Goal: Information Seeking & Learning: Find specific fact

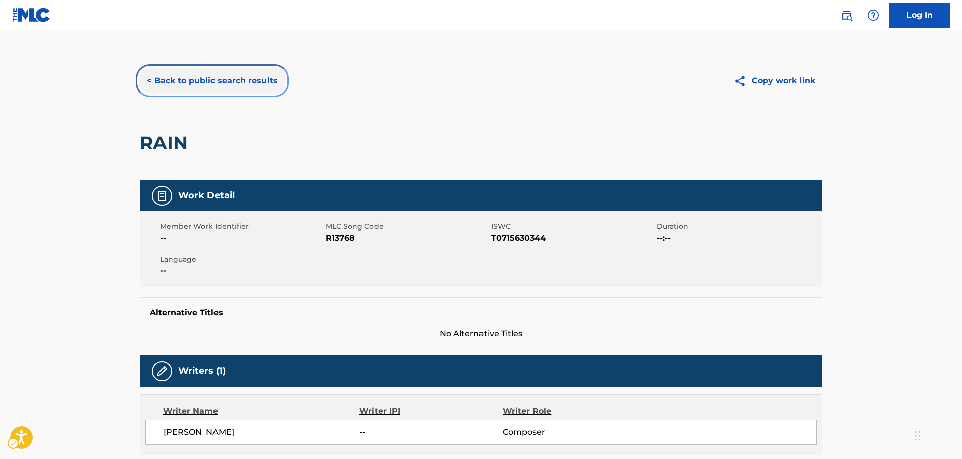
drag, startPoint x: 254, startPoint y: 84, endPoint x: 265, endPoint y: 127, distance: 44.8
click at [254, 84] on button "< Back to public search results" at bounding box center [212, 80] width 145 height 25
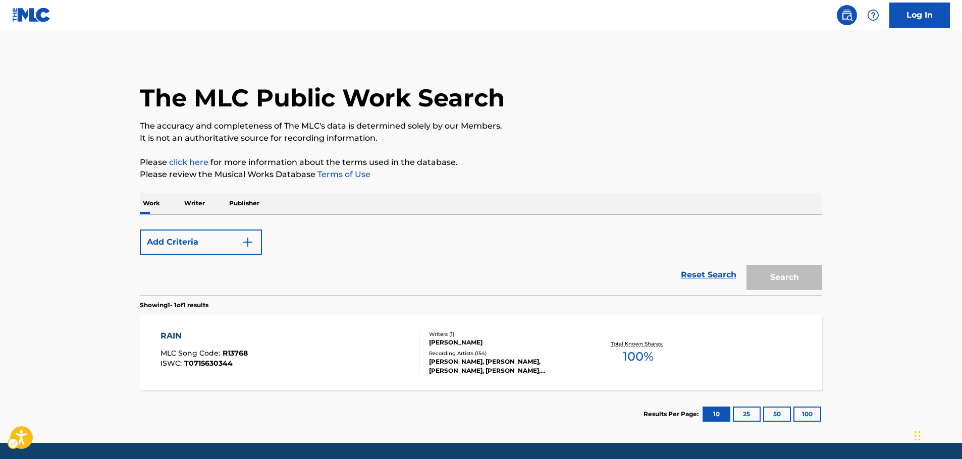
scroll to position [32, 0]
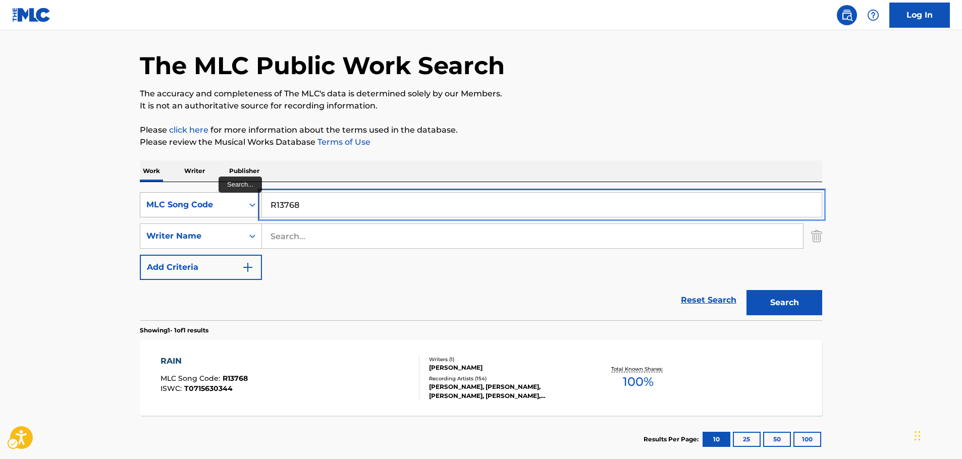
drag, startPoint x: 178, startPoint y: 206, endPoint x: 167, endPoint y: 216, distance: 15.0
paste input "DC1VDR"
type input "DC1VDR"
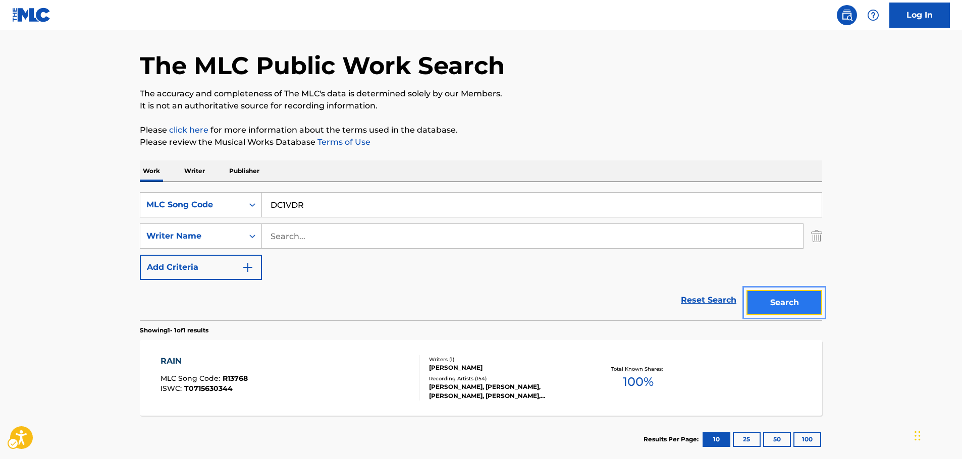
click at [795, 304] on button "Search" at bounding box center [784, 302] width 76 height 25
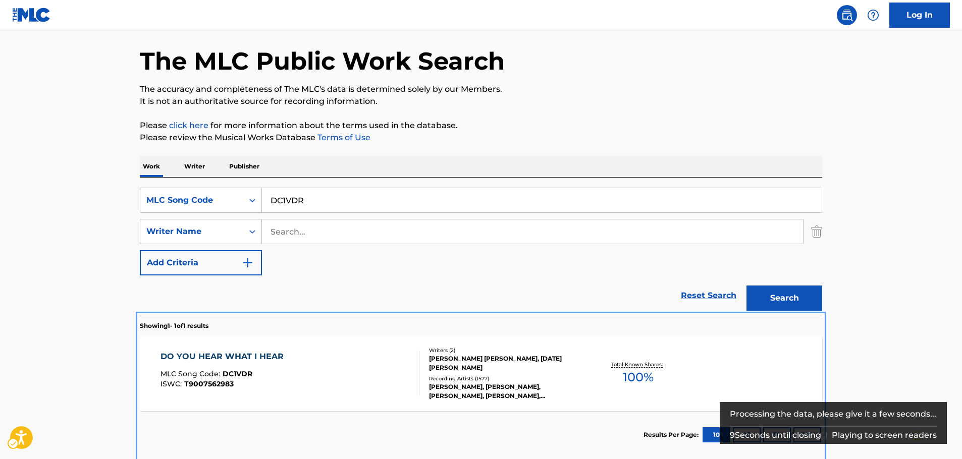
scroll to position [90, 0]
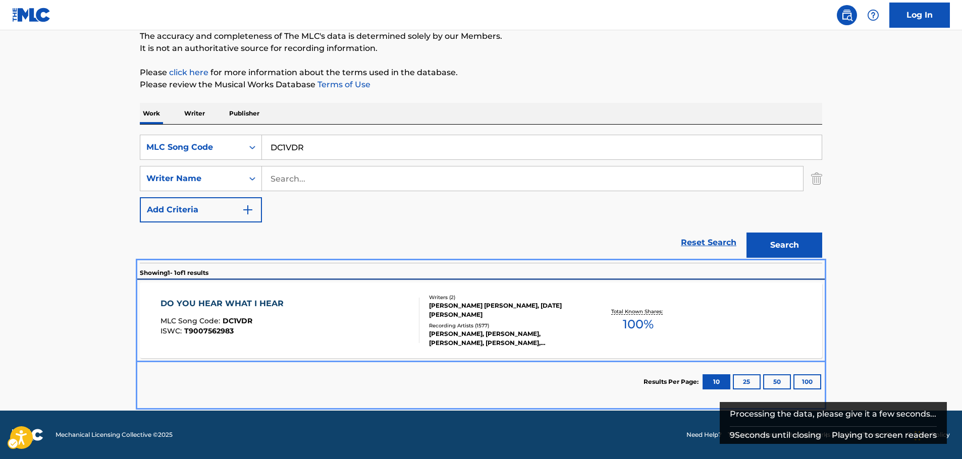
click at [320, 320] on div "DO YOU HEAR WHAT I HEAR MLC Song Code : DC1VDR ISWC : T9007562983" at bounding box center [290, 320] width 259 height 45
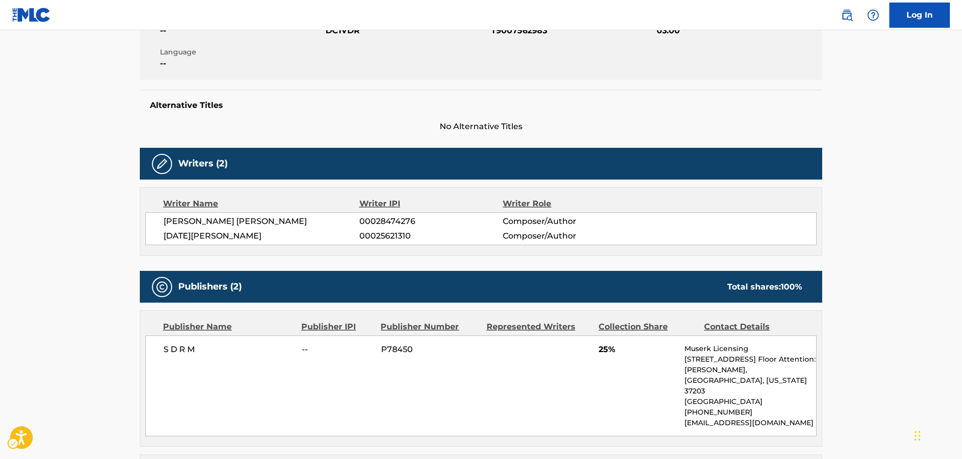
scroll to position [56, 0]
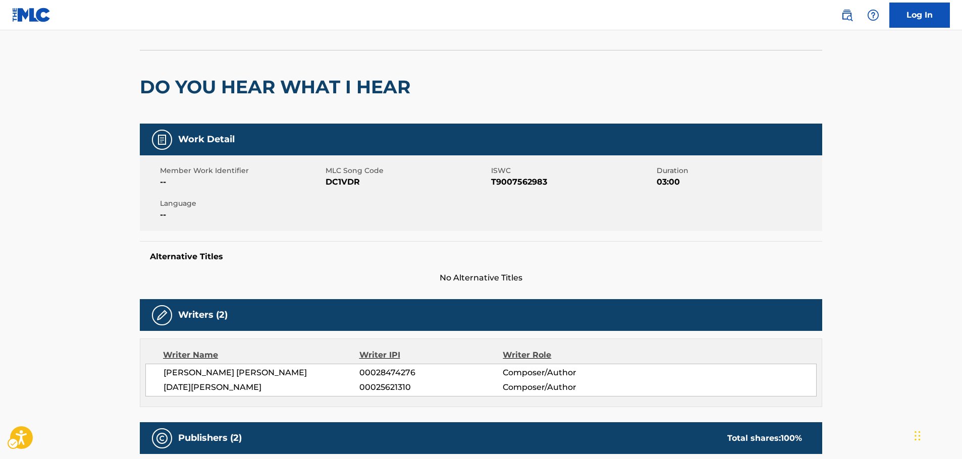
click at [514, 183] on span "ISWC - T9007562983" at bounding box center [572, 182] width 163 height 12
copy span "T9007562983"
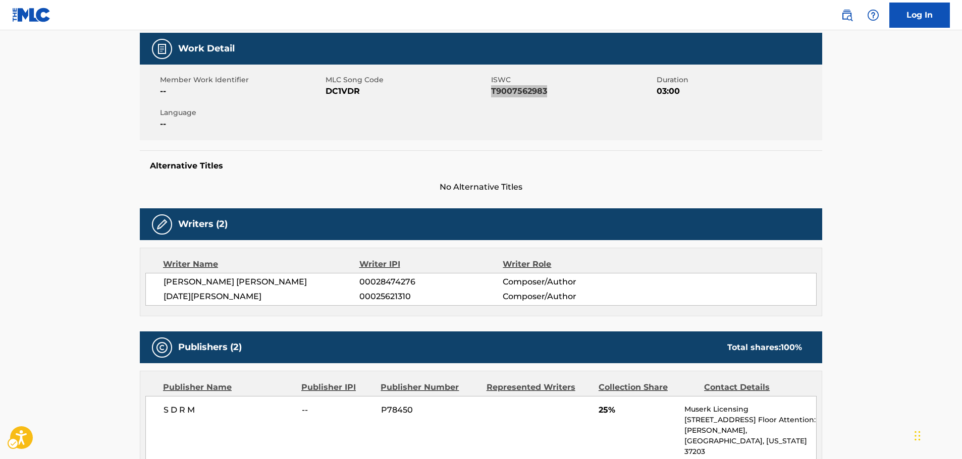
scroll to position [0, 0]
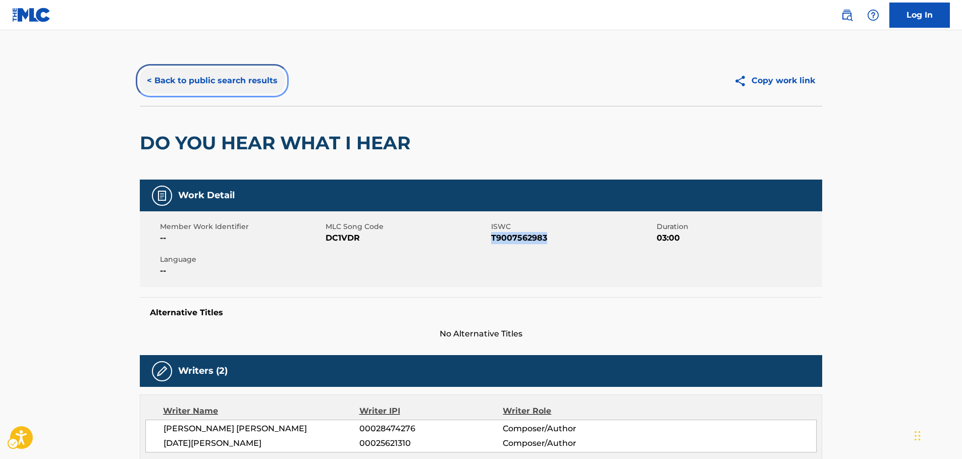
drag, startPoint x: 233, startPoint y: 78, endPoint x: 5, endPoint y: 125, distance: 232.9
click at [233, 78] on button "< Back to public search results" at bounding box center [212, 80] width 145 height 25
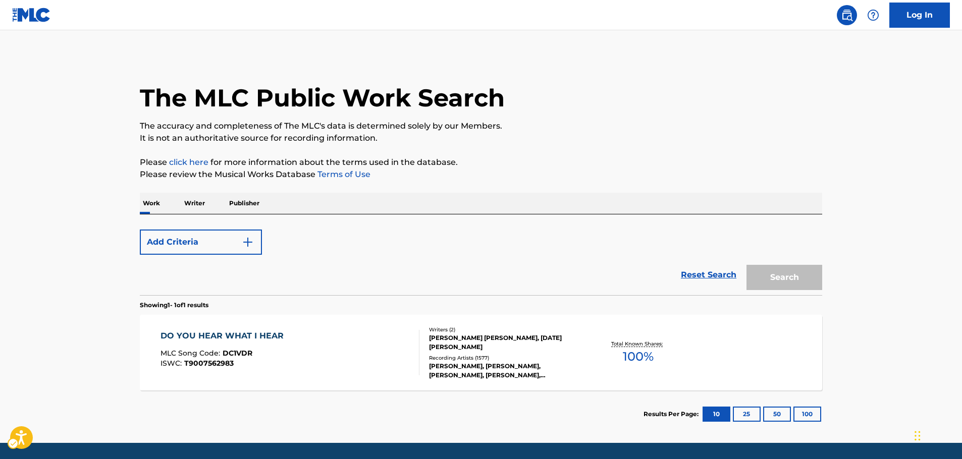
scroll to position [32, 0]
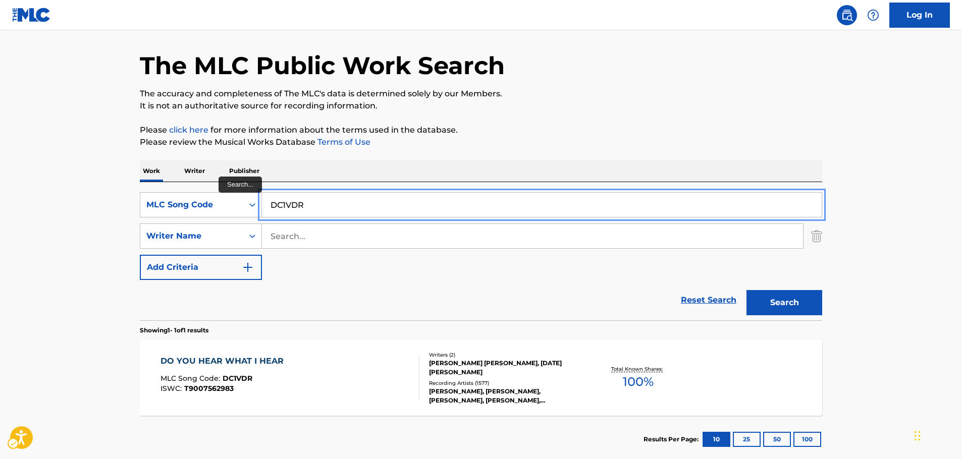
drag, startPoint x: 322, startPoint y: 205, endPoint x: 307, endPoint y: 226, distance: 25.3
paste input "LV8X79"
type input "LV8X79"
click at [768, 301] on button "Search" at bounding box center [784, 302] width 76 height 25
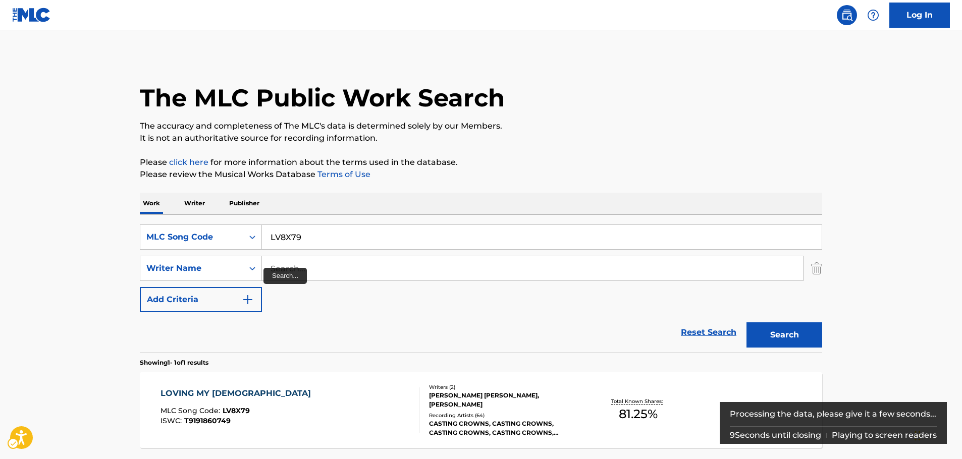
scroll to position [90, 0]
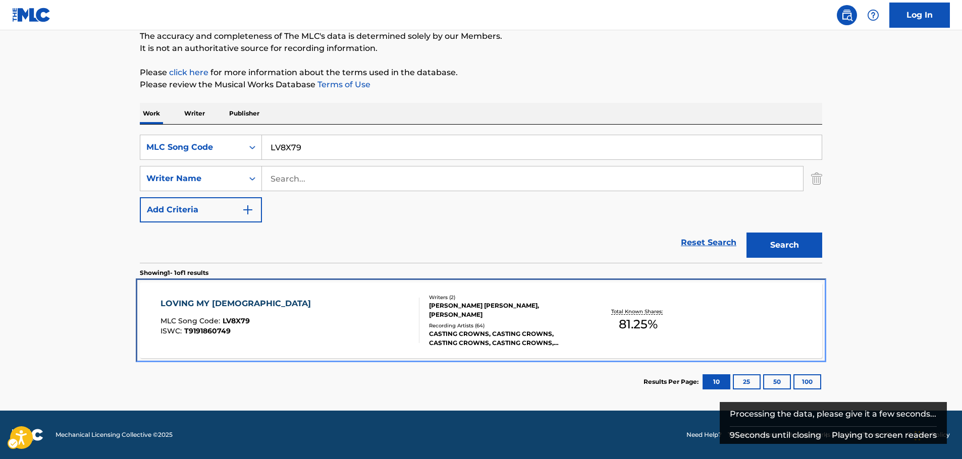
click at [289, 319] on div "LOVING MY [DEMOGRAPHIC_DATA] MLC Song Code : LV8X79 ISWC : T9191860749" at bounding box center [290, 320] width 259 height 45
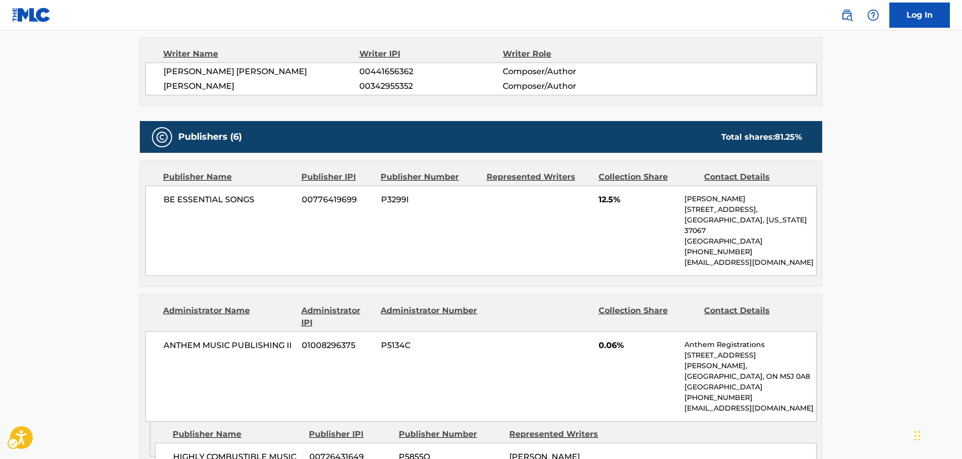
scroll to position [353, 0]
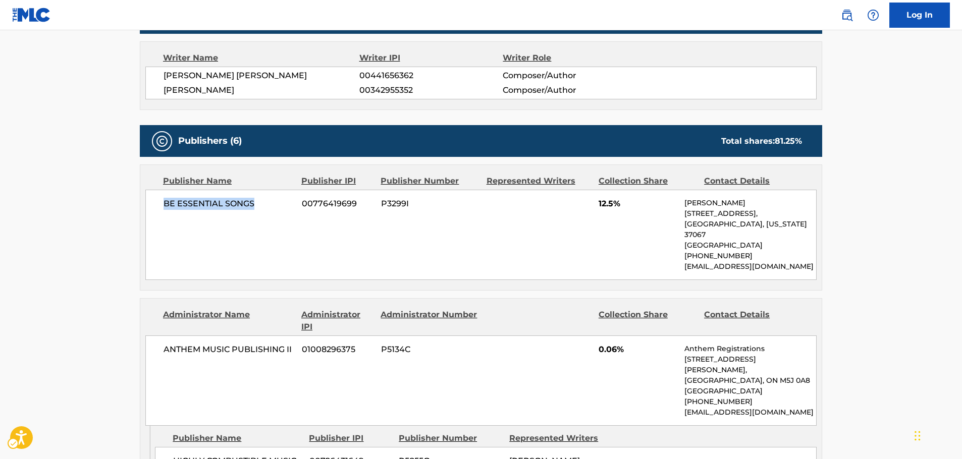
drag, startPoint x: 268, startPoint y: 209, endPoint x: 151, endPoint y: 209, distance: 116.1
click at [151, 209] on div "BE ESSENTIAL SONGS 00776419699 P3299I 12.5% [PERSON_NAME] [STREET_ADDRESS][US_S…" at bounding box center [480, 235] width 671 height 90
copy span "BE ESSENTIAL SONGS"
click at [275, 220] on div "BE ESSENTIAL SONGS 00776419699 P3299I 12.5% [PERSON_NAME] [STREET_ADDRESS][US_S…" at bounding box center [480, 235] width 671 height 90
drag, startPoint x: 254, startPoint y: 205, endPoint x: 158, endPoint y: 210, distance: 95.6
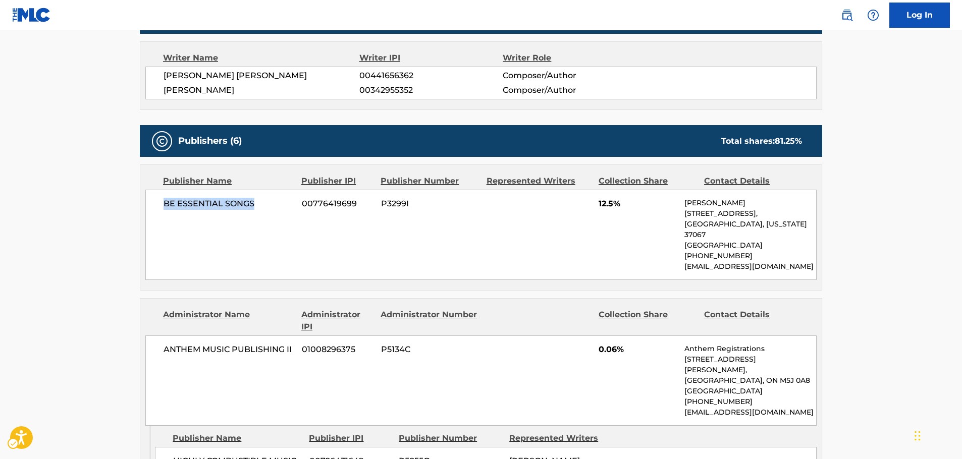
click at [158, 210] on div "BE ESSENTIAL SONGS 00776419699 P3299I 12.5% [PERSON_NAME] [STREET_ADDRESS][US_S…" at bounding box center [480, 235] width 671 height 90
copy span "BE ESSENTIAL SONGS"
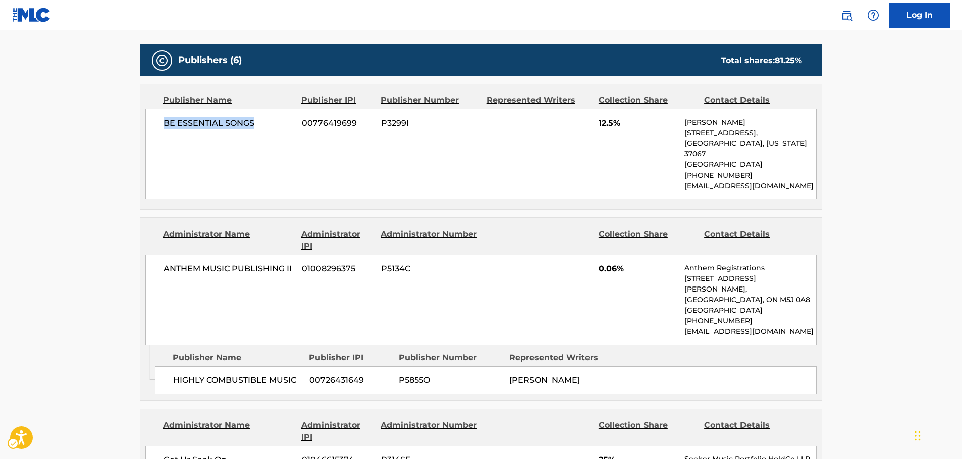
scroll to position [555, 0]
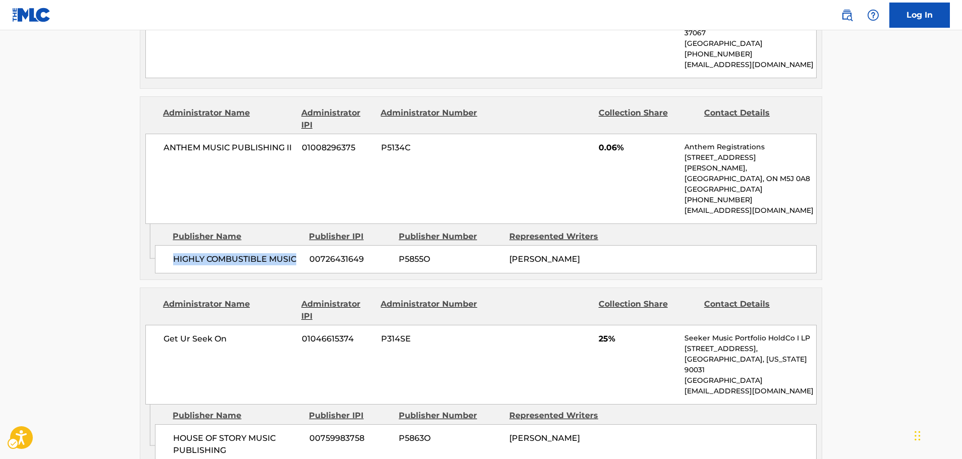
drag, startPoint x: 220, startPoint y: 270, endPoint x: 170, endPoint y: 269, distance: 49.5
click at [170, 269] on div "HIGHLY COMBUSTIBLE MUSIC 00726431649 P5855O [PERSON_NAME]" at bounding box center [486, 259] width 662 height 28
copy span "HIGHLY COMBUSTIBLE MUSIC"
drag, startPoint x: 294, startPoint y: 148, endPoint x: 167, endPoint y: 147, distance: 127.2
click at [167, 147] on span "ANTHEM MUSIC PUBLISHING II" at bounding box center [229, 148] width 131 height 12
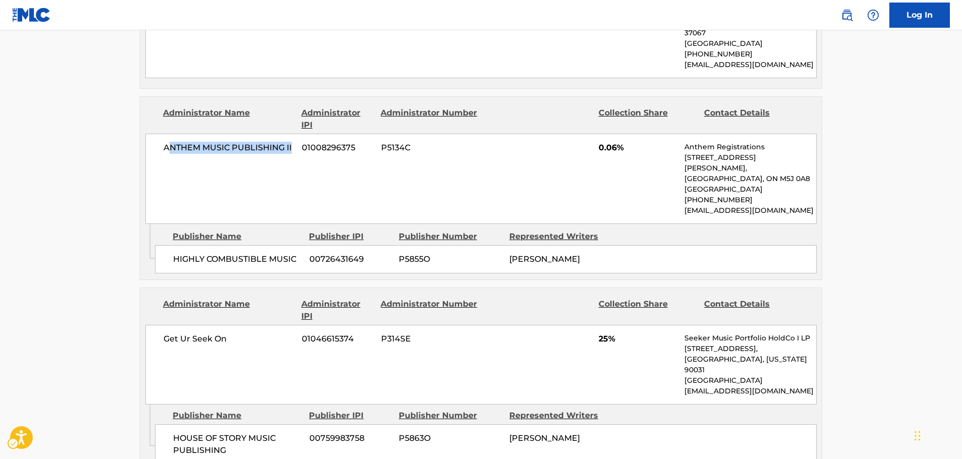
click at [218, 151] on span "ANTHEM MUSIC PUBLISHING II" at bounding box center [229, 148] width 131 height 12
drag, startPoint x: 296, startPoint y: 149, endPoint x: 162, endPoint y: 150, distance: 134.8
click at [162, 150] on div "ANTHEM MUSIC PUBLISHING II 01008296375 P5134C 0.06% Anthem Registrations [STREE…" at bounding box center [480, 179] width 671 height 90
copy span "ANTHEM MUSIC PUBLISHING II"
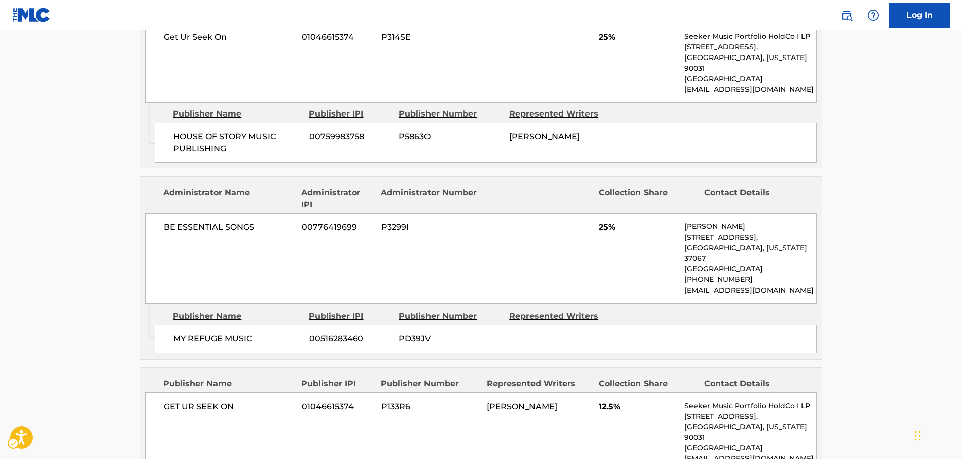
scroll to position [858, 0]
drag, startPoint x: 277, startPoint y: 349, endPoint x: 168, endPoint y: 347, distance: 109.5
click at [168, 347] on div "MY REFUGE MUSIC 00516283460 PD39JV" at bounding box center [486, 338] width 662 height 28
copy span "MY REFUGE MUSIC"
drag, startPoint x: 265, startPoint y: 241, endPoint x: 165, endPoint y: 237, distance: 101.0
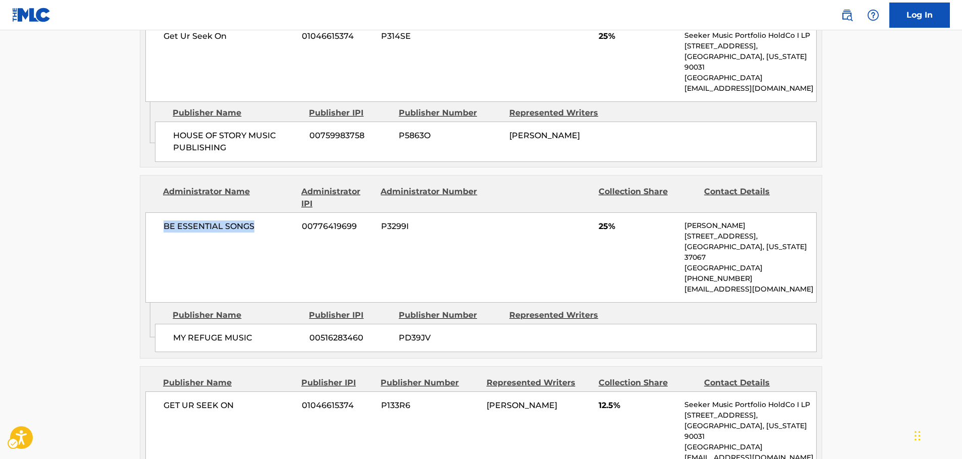
click at [165, 233] on span "BE ESSENTIAL SONGS" at bounding box center [229, 227] width 131 height 12
copy span "BE ESSENTIAL SONGS"
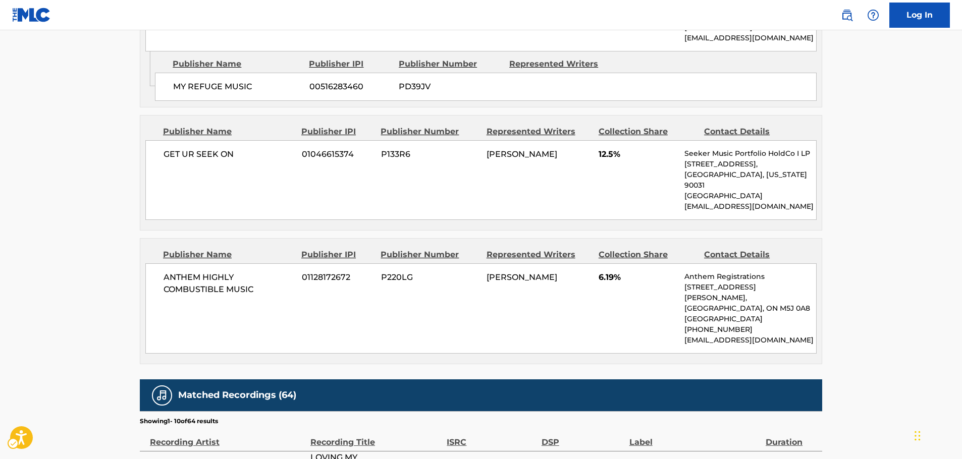
scroll to position [1110, 0]
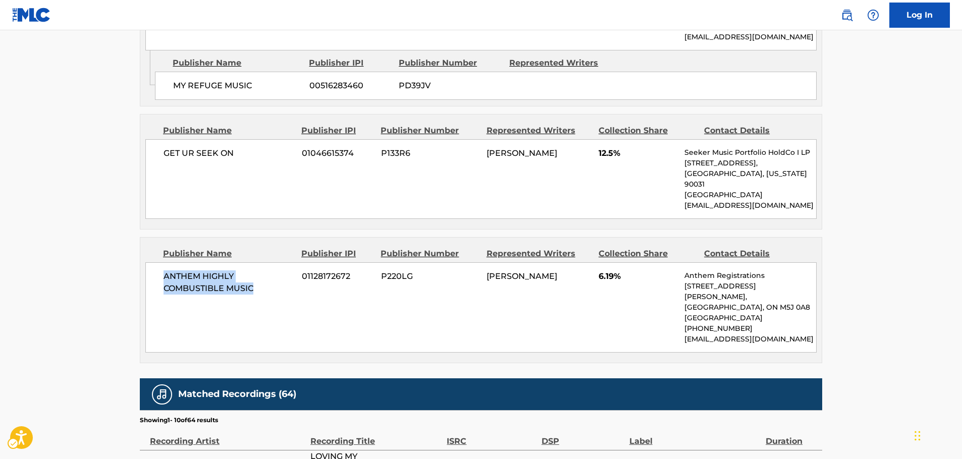
drag, startPoint x: 266, startPoint y: 289, endPoint x: 164, endPoint y: 283, distance: 102.7
click at [158, 278] on div "ANTHEM HIGHLY COMBUSTIBLE MUSIC 01128172672 P220LG [PERSON_NAME] 6.19% Anthem R…" at bounding box center [480, 307] width 671 height 90
copy span "ANTHEM HIGHLY COMBUSTIBLE MUSIC"
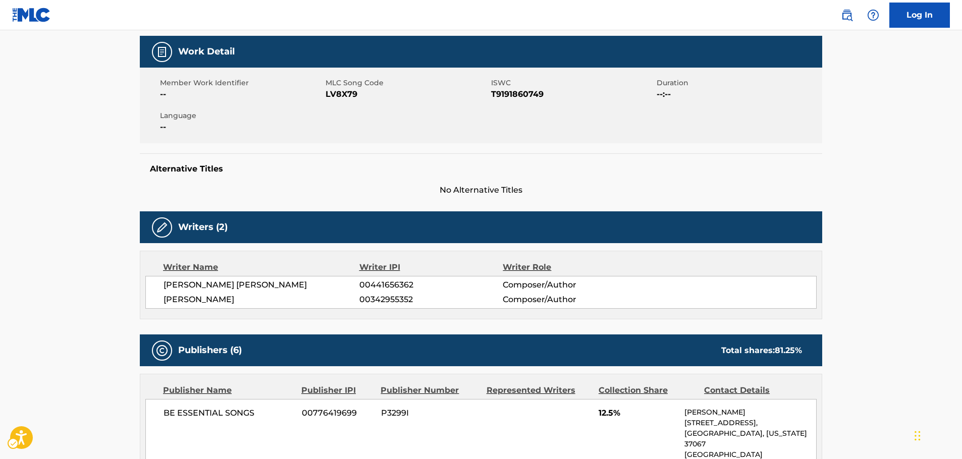
scroll to position [0, 0]
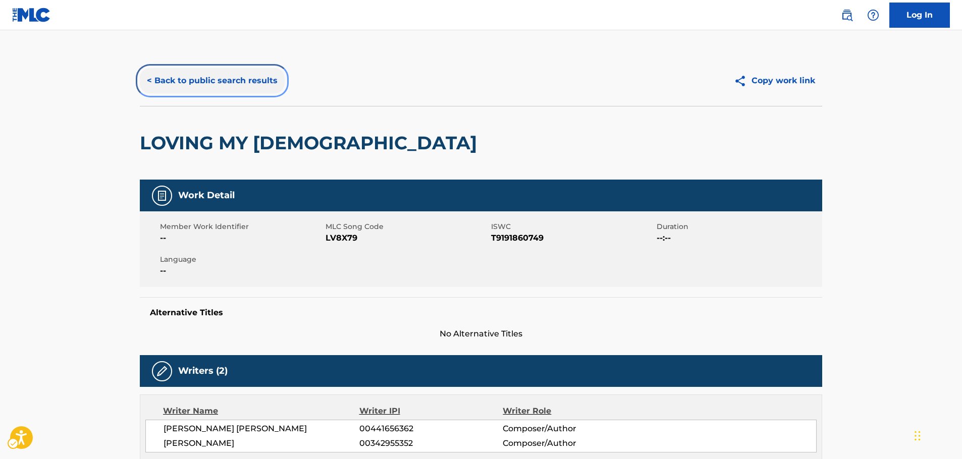
drag, startPoint x: 208, startPoint y: 80, endPoint x: 221, endPoint y: 111, distance: 33.3
click at [208, 80] on button "< Back to public search results" at bounding box center [212, 80] width 145 height 25
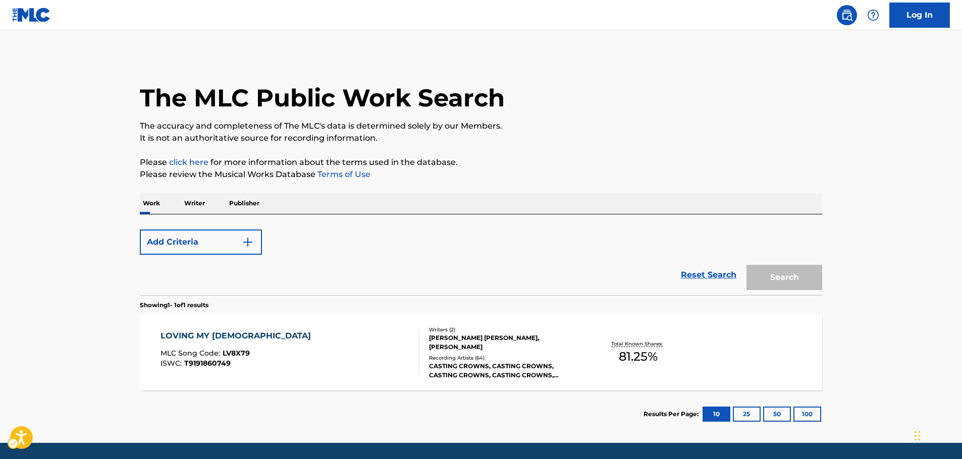
scroll to position [32, 0]
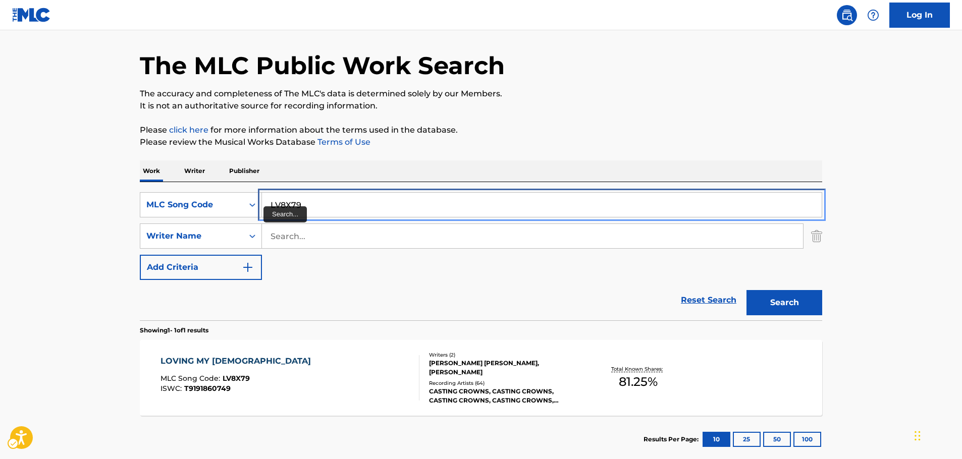
drag, startPoint x: 241, startPoint y: 195, endPoint x: 250, endPoint y: 220, distance: 26.5
paste input "CV9OO0"
type input "CV9OO0"
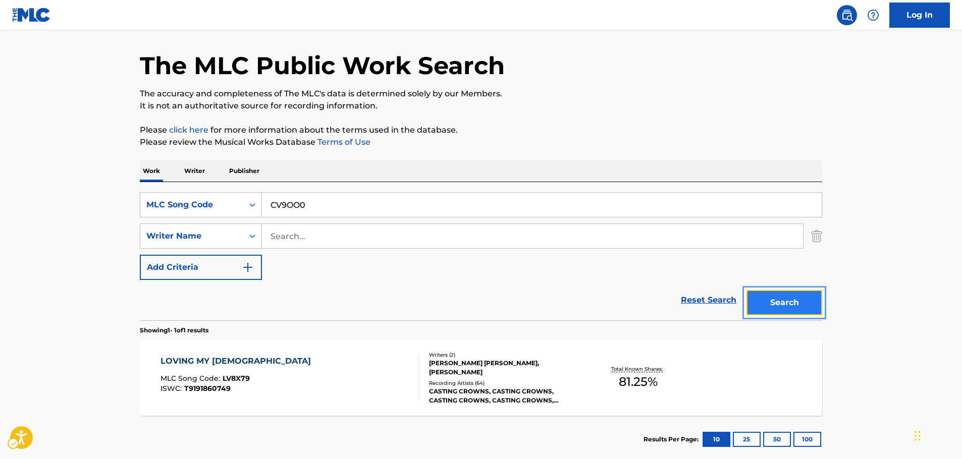
drag, startPoint x: 801, startPoint y: 306, endPoint x: 792, endPoint y: 298, distance: 11.4
click at [800, 306] on button "Search" at bounding box center [784, 302] width 76 height 25
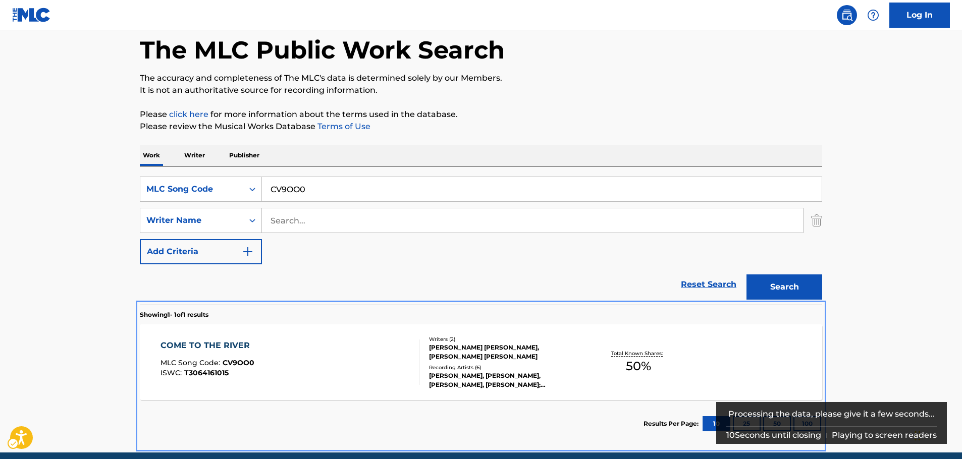
scroll to position [90, 0]
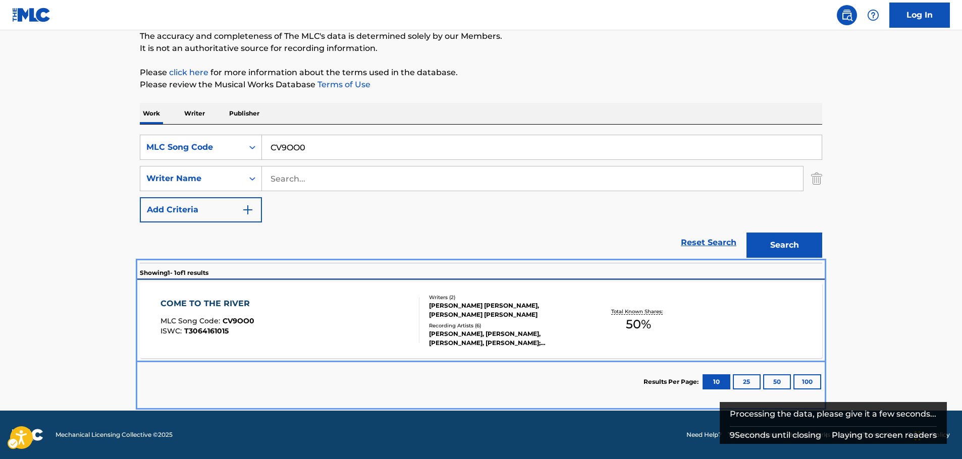
click at [284, 310] on div "COME TO THE RIVER MLC Song Code : CV9OO0 ISWC : T3064161015" at bounding box center [290, 320] width 259 height 45
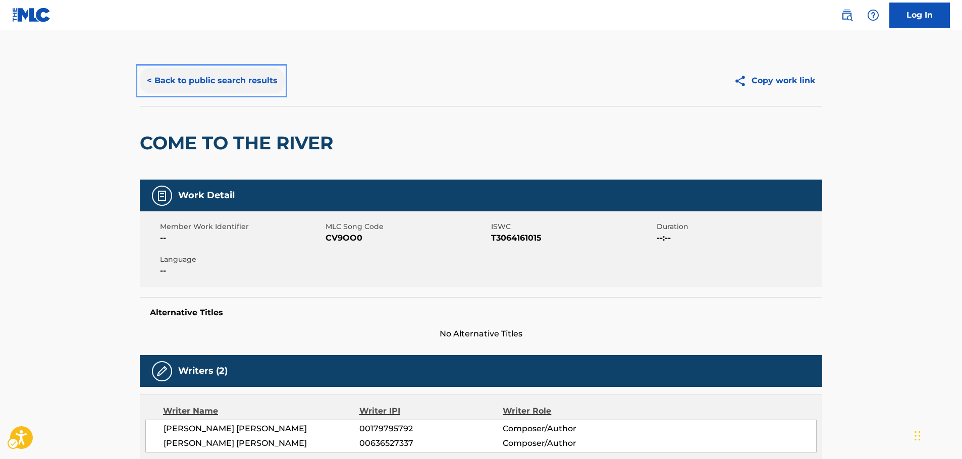
click at [223, 86] on button "< Back to public search results" at bounding box center [212, 80] width 145 height 25
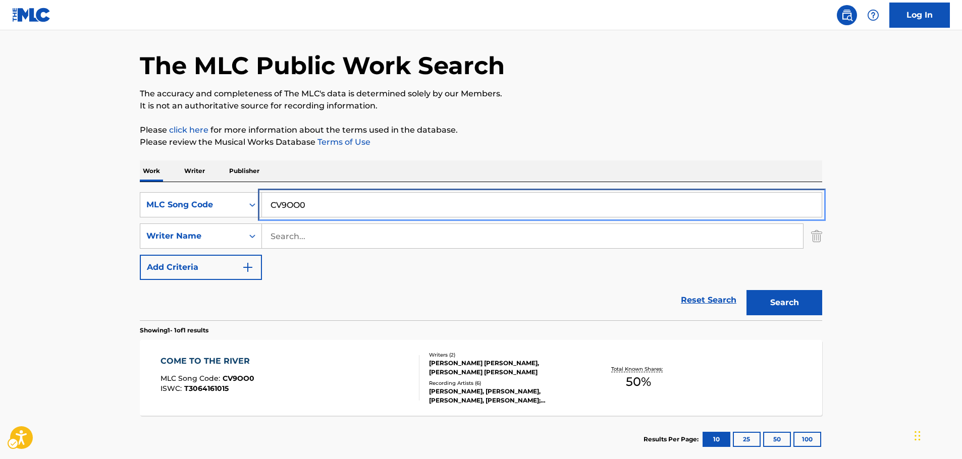
drag, startPoint x: 164, startPoint y: 204, endPoint x: 263, endPoint y: 212, distance: 100.3
paste input "PVC42M"
type input "PVC42M"
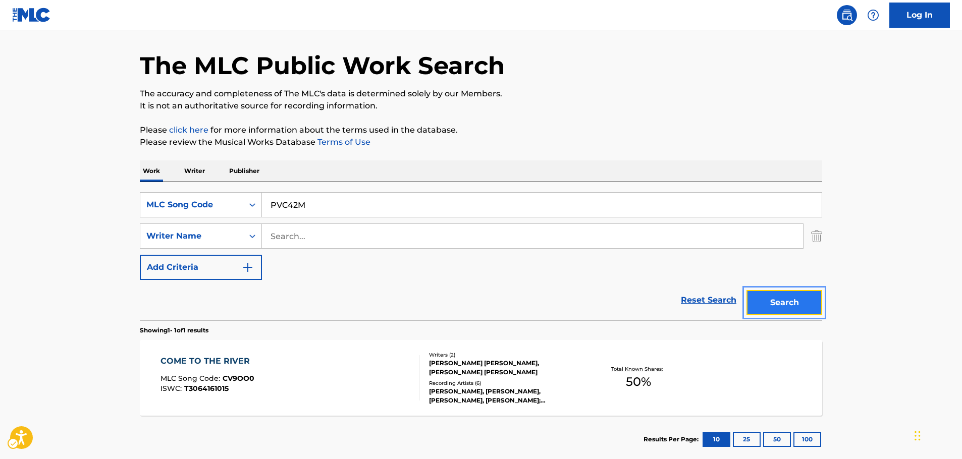
click at [791, 304] on button "Search" at bounding box center [784, 302] width 76 height 25
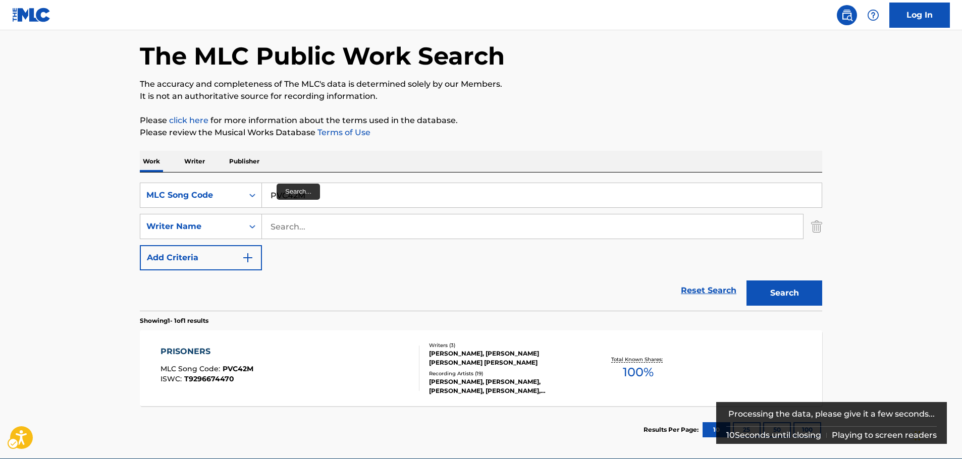
scroll to position [90, 0]
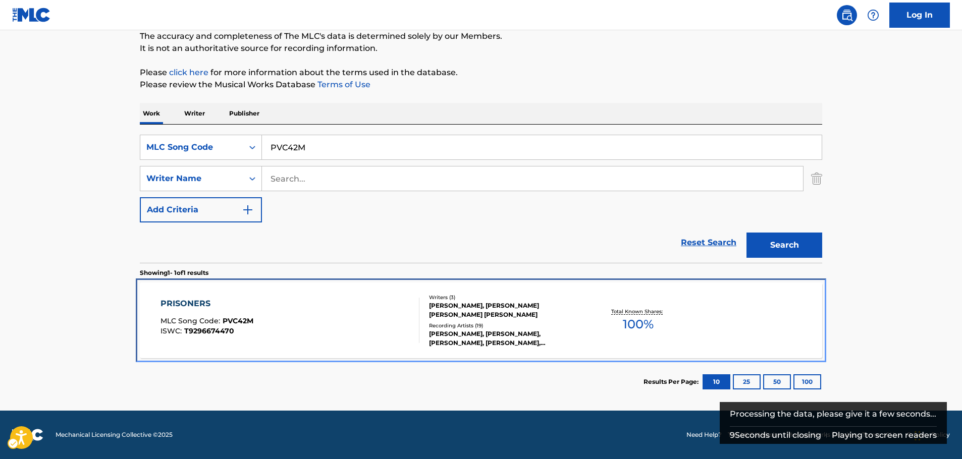
click at [280, 325] on div "PRISONERS MLC Song Code : PVC42M ISWC : T9296674470" at bounding box center [290, 320] width 259 height 45
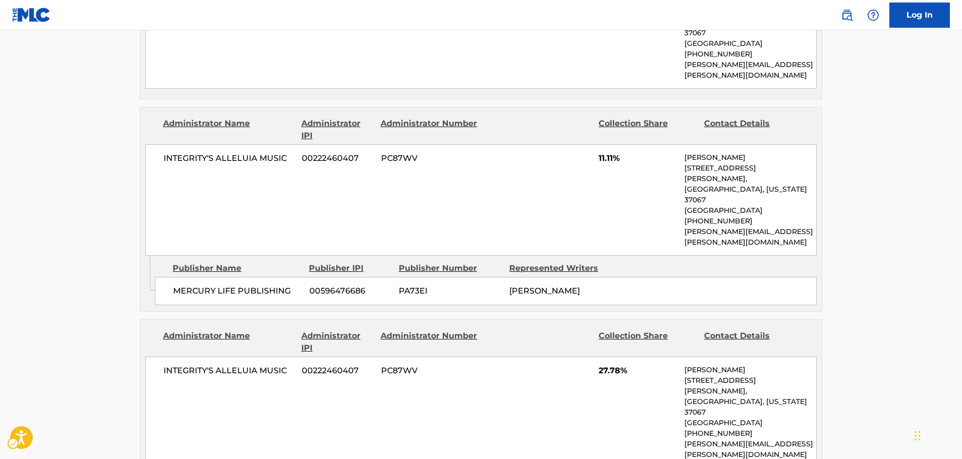
scroll to position [598, 0]
